Goal: Transaction & Acquisition: Purchase product/service

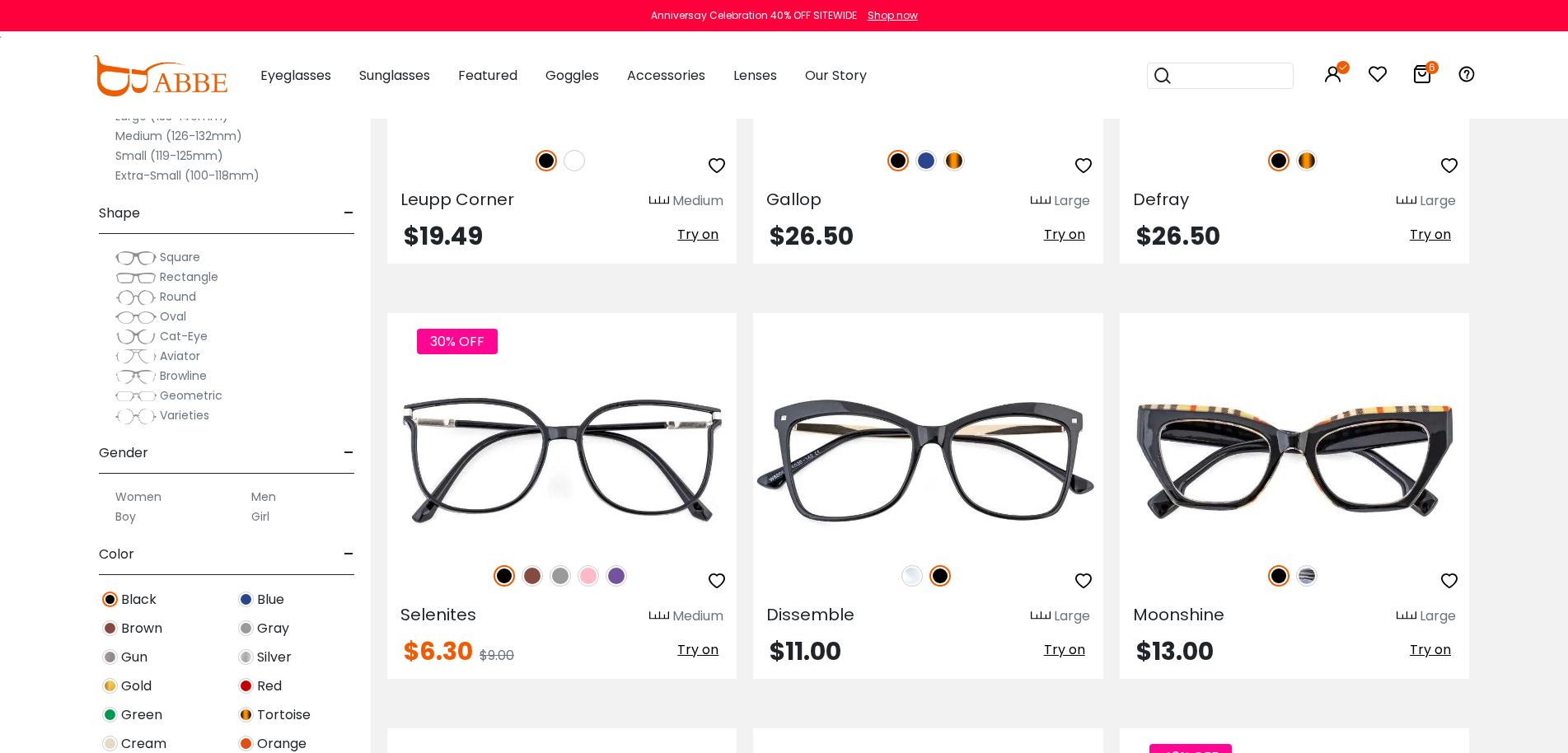
scroll to position [3294, 0]
